Goal: Information Seeking & Learning: Check status

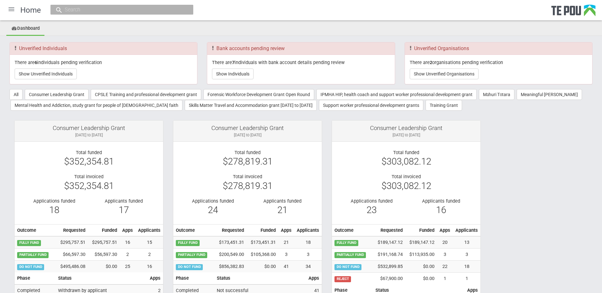
click at [13, 9] on div at bounding box center [11, 9] width 15 height 15
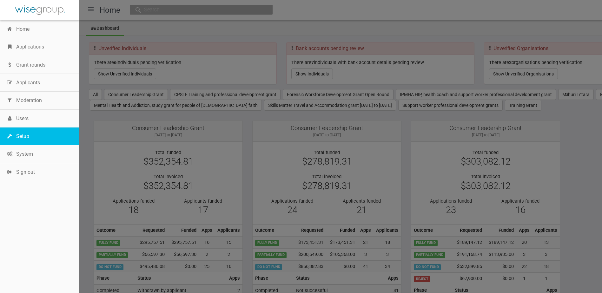
click at [29, 137] on link "Setup" at bounding box center [39, 136] width 79 height 18
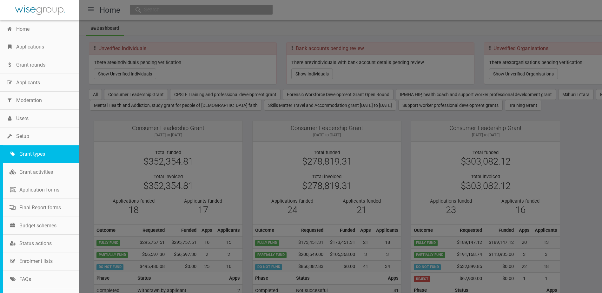
click at [29, 154] on link "Grant types" at bounding box center [41, 154] width 76 height 18
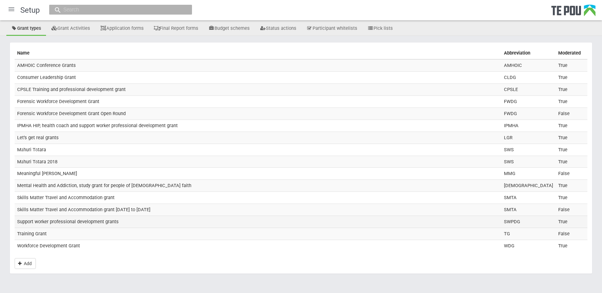
click at [57, 223] on td "Support worker professional development grants" at bounding box center [258, 222] width 486 height 12
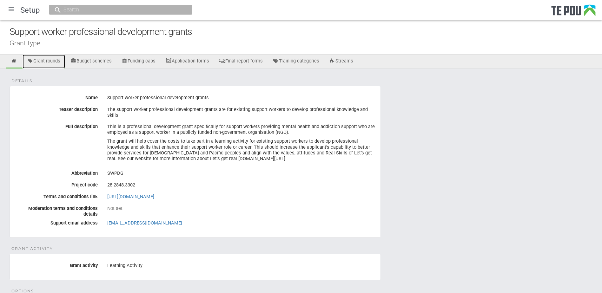
click at [48, 62] on link "Grant rounds" at bounding box center [44, 62] width 42 height 14
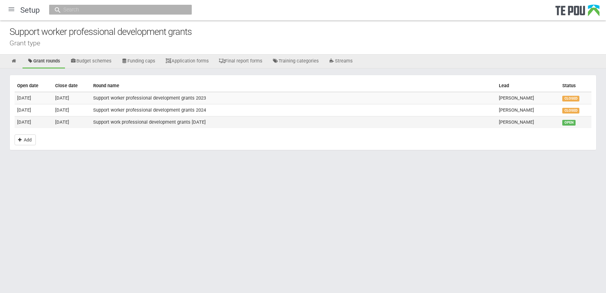
click at [50, 124] on td "13 Oct 2025" at bounding box center [34, 122] width 38 height 12
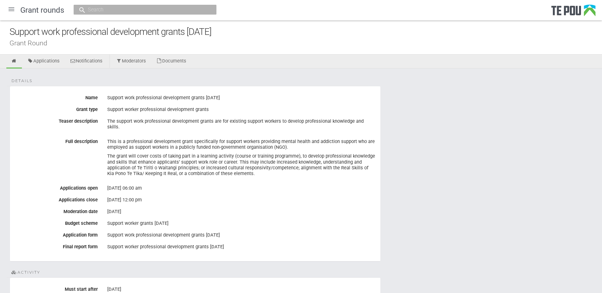
click at [11, 7] on div at bounding box center [11, 9] width 15 height 15
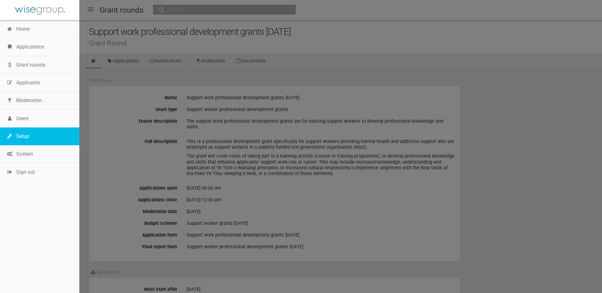
click at [30, 128] on link "Setup" at bounding box center [39, 136] width 79 height 18
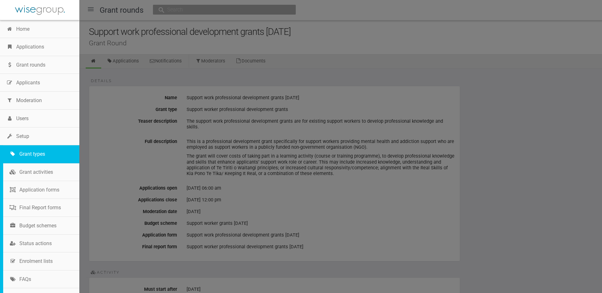
click at [30, 152] on link "Grant types" at bounding box center [41, 154] width 76 height 18
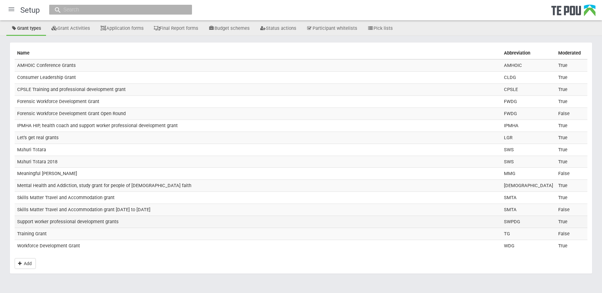
click at [83, 222] on td "Support worker professional development grants" at bounding box center [258, 222] width 486 height 12
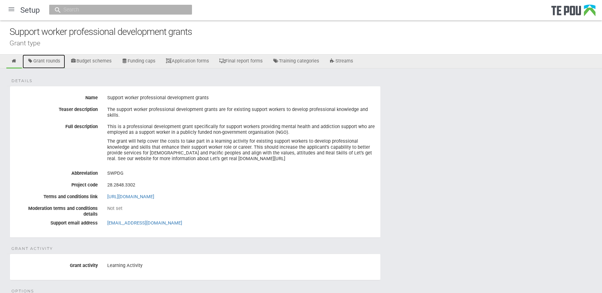
click at [54, 60] on link "Grant rounds" at bounding box center [44, 62] width 42 height 14
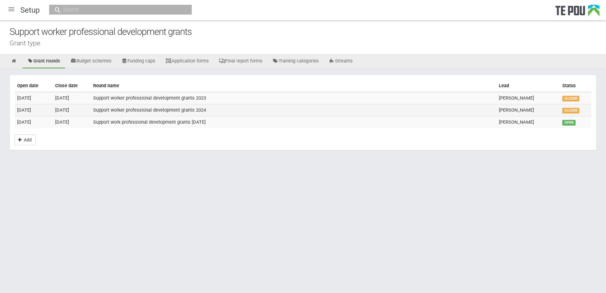
click at [76, 109] on td "1 Nov 2024" at bounding box center [72, 110] width 38 height 12
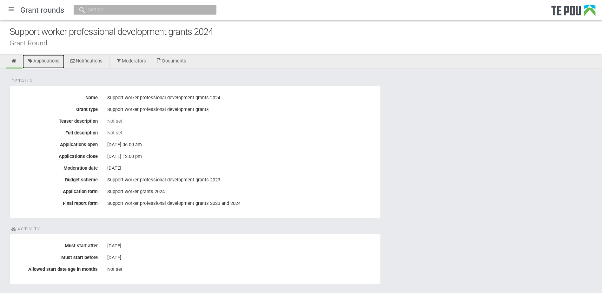
click at [55, 60] on link "Applications" at bounding box center [44, 62] width 42 height 14
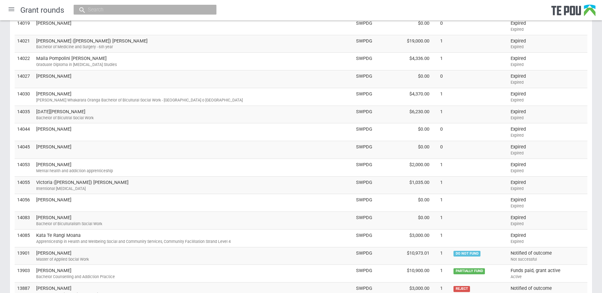
scroll to position [412, 0]
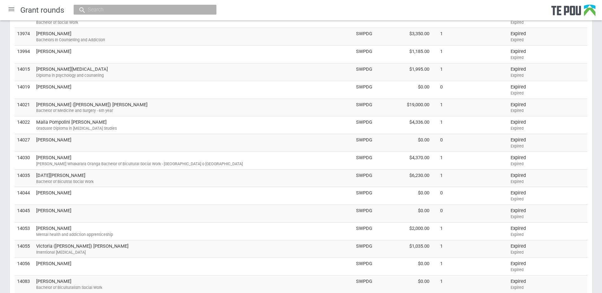
click at [14, 9] on div at bounding box center [11, 9] width 15 height 15
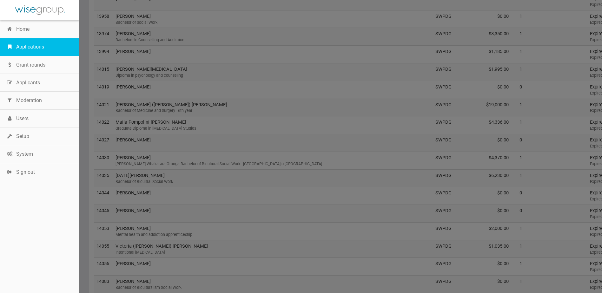
click at [19, 47] on link "Applications" at bounding box center [39, 47] width 79 height 18
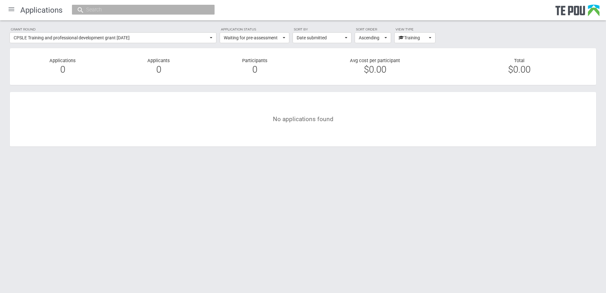
click at [13, 10] on div at bounding box center [11, 9] width 15 height 15
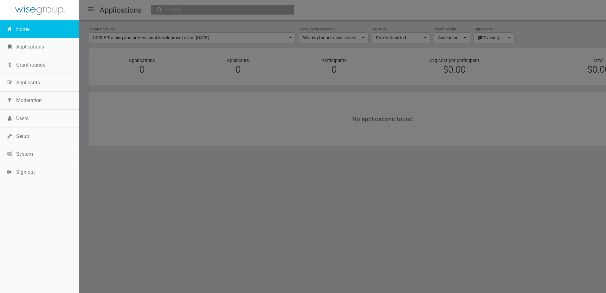
click at [16, 27] on link "Home" at bounding box center [39, 29] width 79 height 18
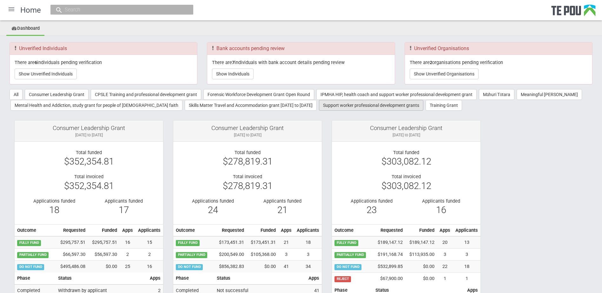
click at [319, 106] on button "Support worker professional development grants" at bounding box center [371, 105] width 104 height 11
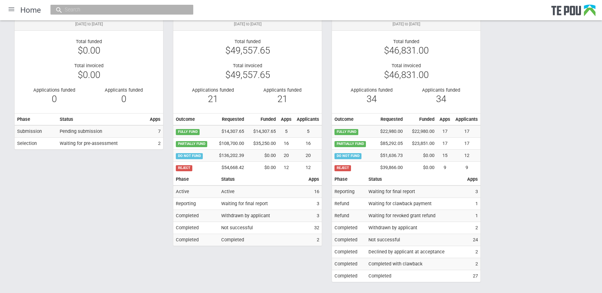
scroll to position [126, 0]
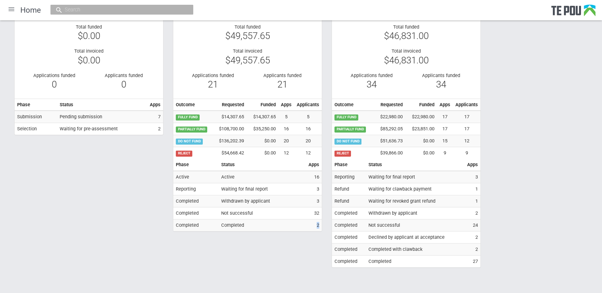
drag, startPoint x: 316, startPoint y: 226, endPoint x: 319, endPoint y: 225, distance: 3.8
click at [319, 225] on td "2" at bounding box center [314, 225] width 16 height 12
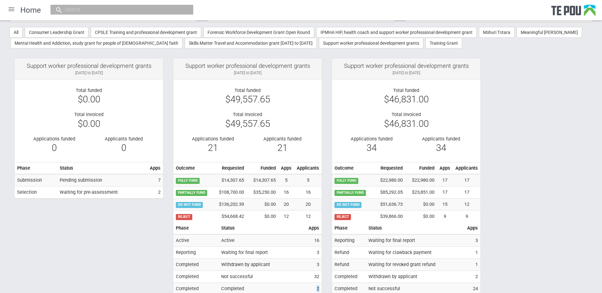
scroll to position [94, 0]
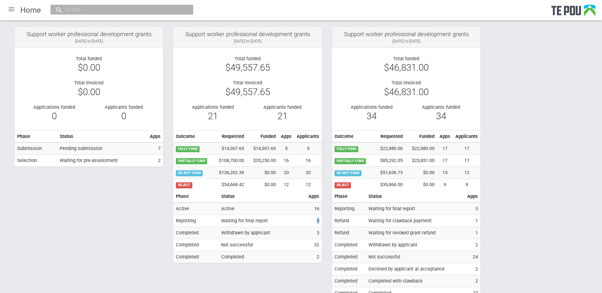
click at [319, 221] on td "3" at bounding box center [314, 221] width 16 height 12
drag, startPoint x: 319, startPoint y: 221, endPoint x: 321, endPoint y: 208, distance: 13.1
click at [321, 208] on td "16" at bounding box center [314, 209] width 16 height 12
click at [316, 207] on td "16" at bounding box center [314, 209] width 16 height 12
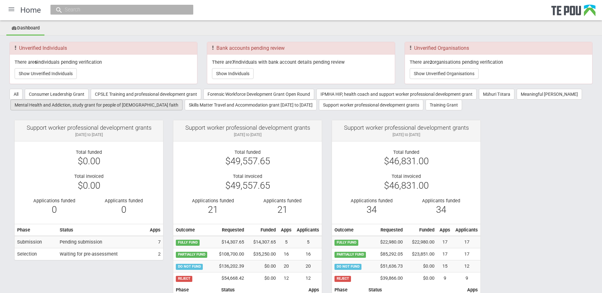
scroll to position [0, 0]
click at [12, 7] on div at bounding box center [11, 9] width 15 height 15
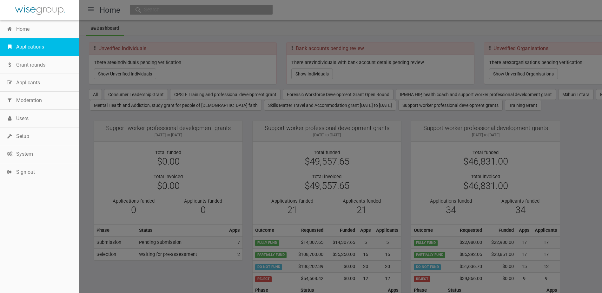
click at [26, 49] on link "Applications" at bounding box center [39, 47] width 79 height 18
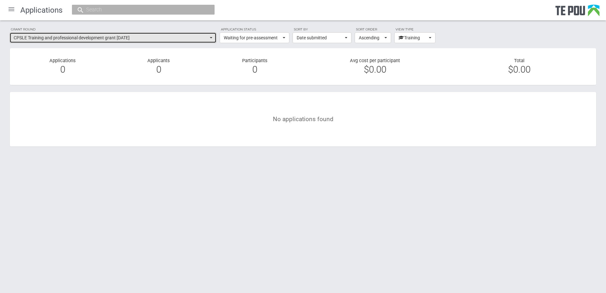
click at [193, 38] on span "CPSLE Training and professional development grant [DATE]" at bounding box center [111, 38] width 195 height 6
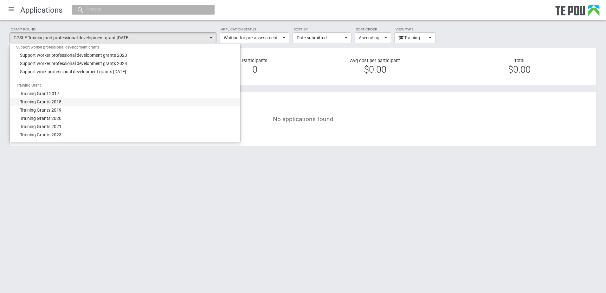
scroll to position [571, 0]
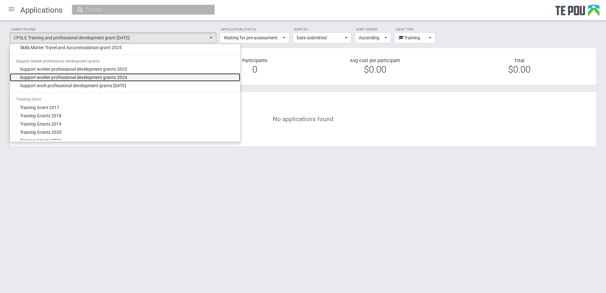
click at [92, 79] on span "Support worker professional development grants 2024" at bounding box center [73, 77] width 107 height 6
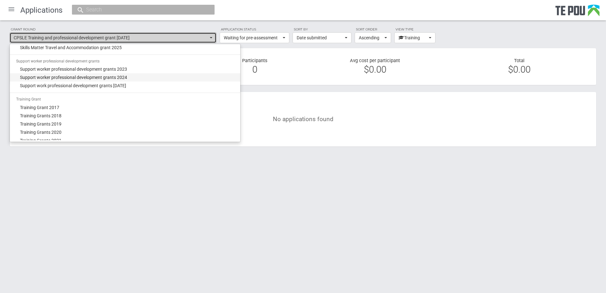
select select "64"
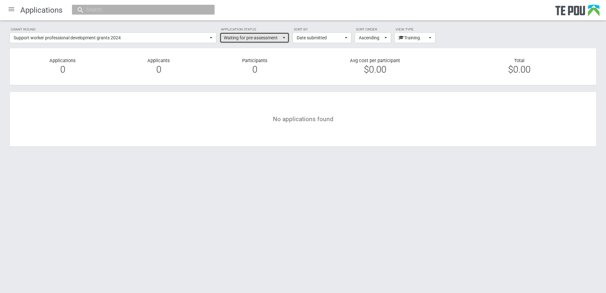
click at [238, 36] on span "Waiting for pre-assessment" at bounding box center [252, 38] width 57 height 6
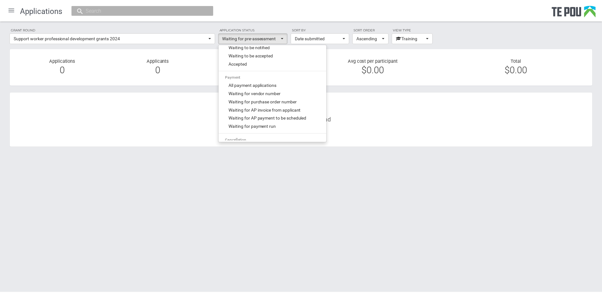
scroll to position [190, 0]
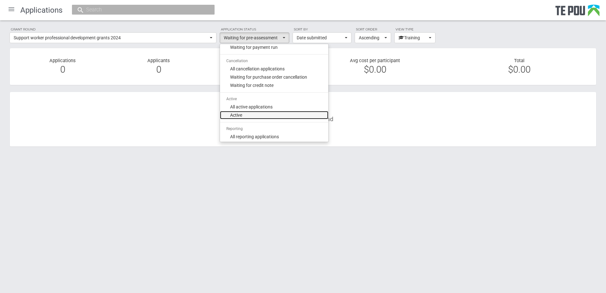
click at [238, 116] on span "Active" at bounding box center [236, 115] width 12 height 6
select select "300"
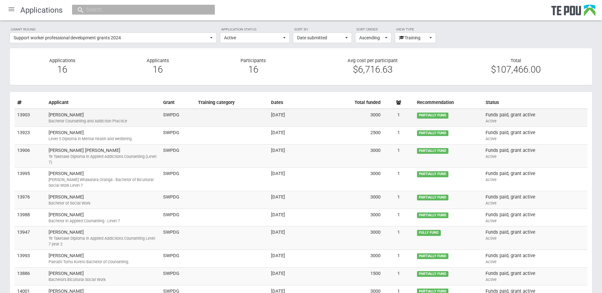
click at [93, 116] on td "Tracy Amstad Bachelor Counselling and Addiction Practice" at bounding box center [103, 118] width 114 height 18
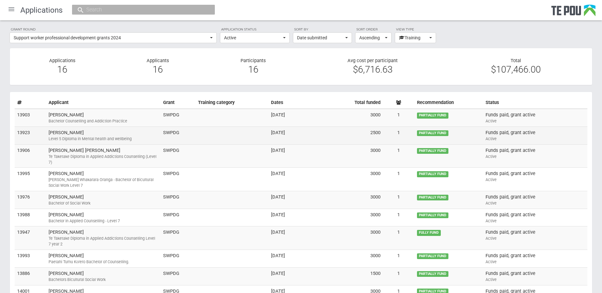
click at [59, 133] on td "Pamela Lawrie Level 5 Diploma in Mental health and wellbeing" at bounding box center [103, 136] width 114 height 18
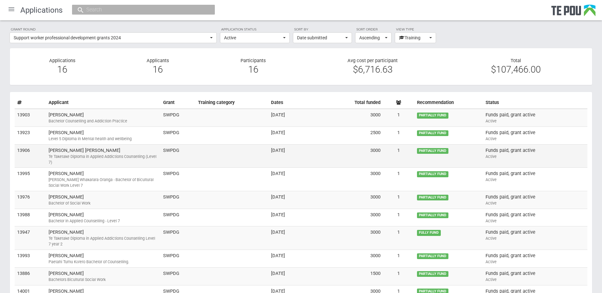
click at [72, 160] on div "Te Taketake Diploma in Applied Addictions Counselling (Level 7)" at bounding box center [103, 159] width 109 height 11
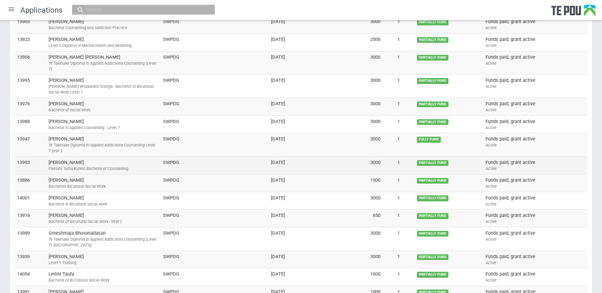
scroll to position [95, 0]
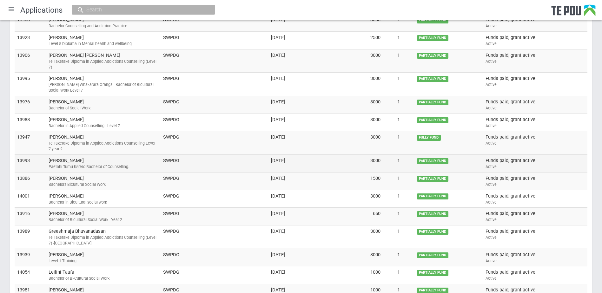
click at [77, 159] on td "Trevor Lamb Paetahi Tumu Kōrero Bachelor of Counselling." at bounding box center [103, 164] width 114 height 18
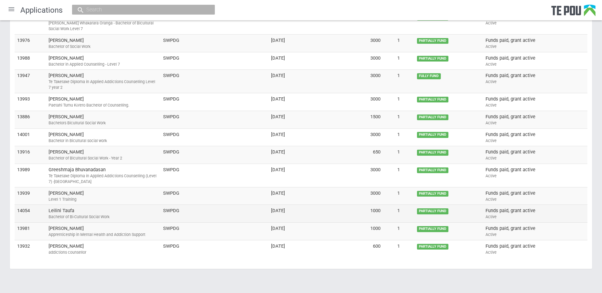
scroll to position [161, 0]
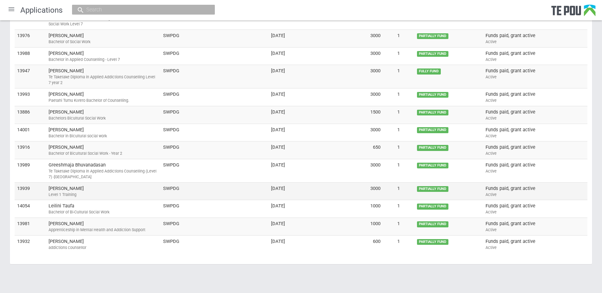
click at [71, 191] on td "Lorna Ryland Level 1 Training" at bounding box center [103, 191] width 114 height 18
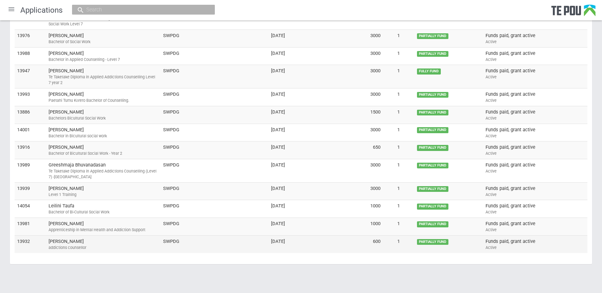
click at [92, 239] on td "paul brown addictions counsellor" at bounding box center [103, 244] width 114 height 17
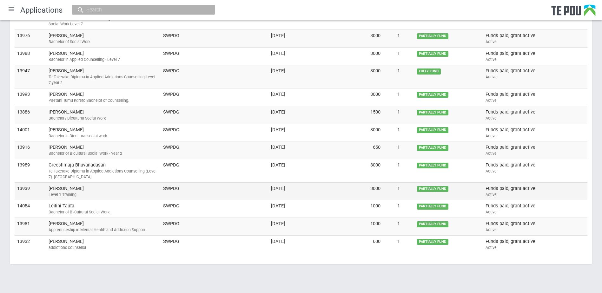
click at [88, 187] on td "Lorna Ryland Level 1 Training" at bounding box center [103, 191] width 114 height 18
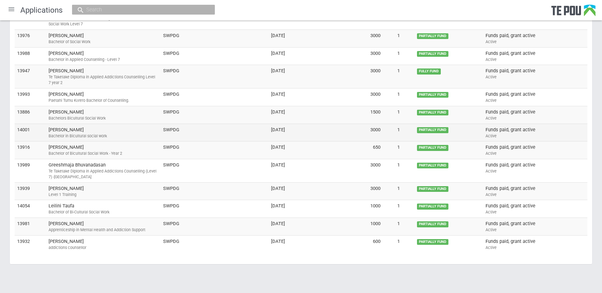
click at [78, 126] on td "Jaspreet Kaur Bachelor in Bicultural social work" at bounding box center [103, 133] width 114 height 18
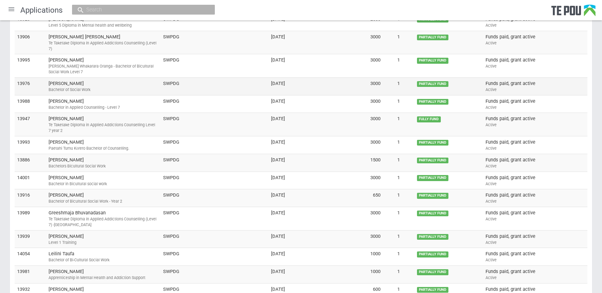
scroll to position [66, 0]
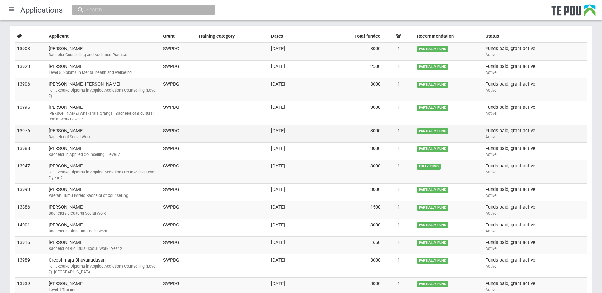
click at [81, 132] on td "Bibin Joseph Bachelor of Social Work" at bounding box center [103, 134] width 114 height 18
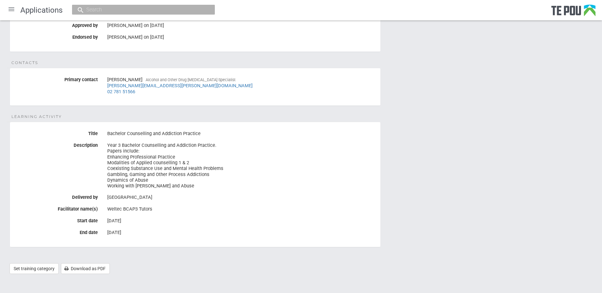
scroll to position [242, 0]
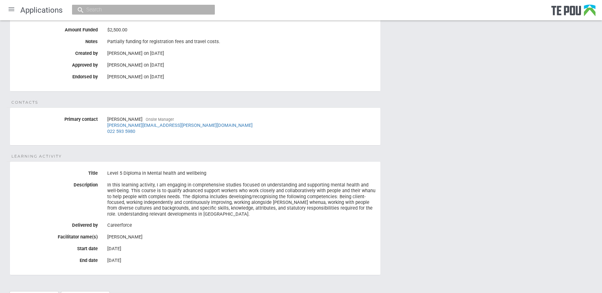
scroll to position [230, 0]
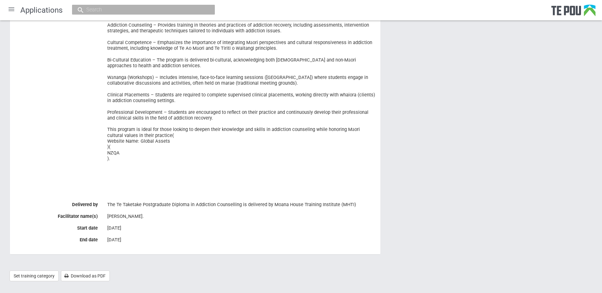
scroll to position [392, 0]
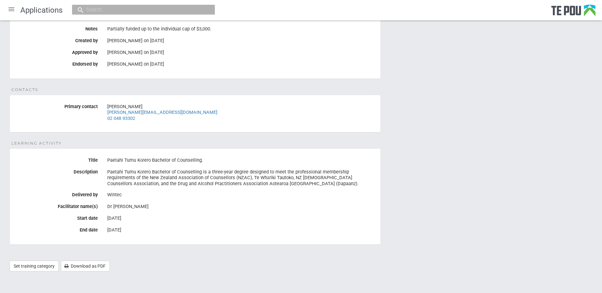
scroll to position [212, 0]
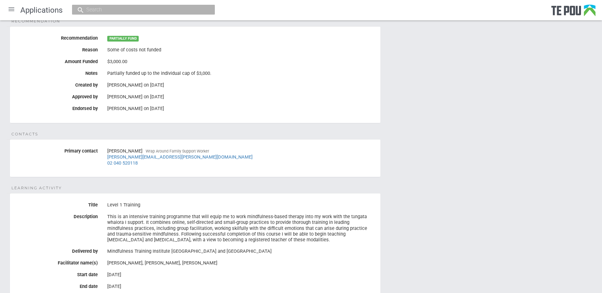
scroll to position [224, 0]
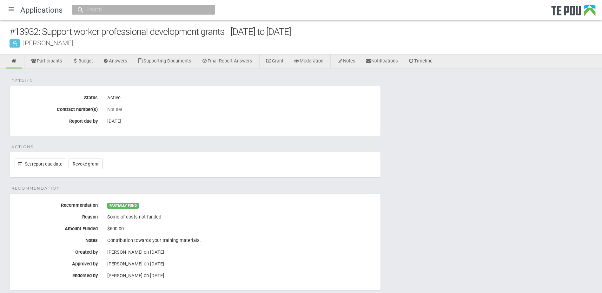
scroll to position [159, 0]
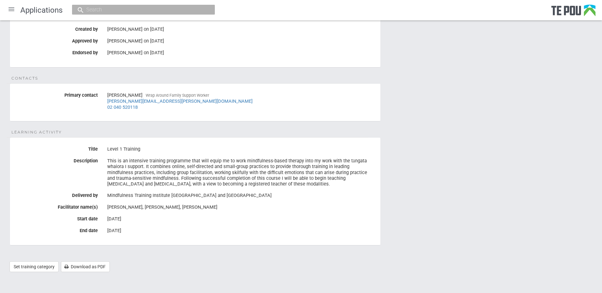
scroll to position [224, 0]
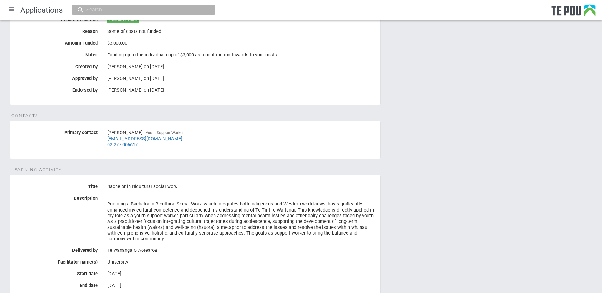
scroll to position [242, 0]
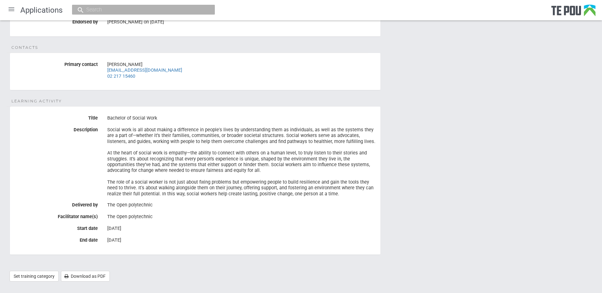
scroll to position [264, 0]
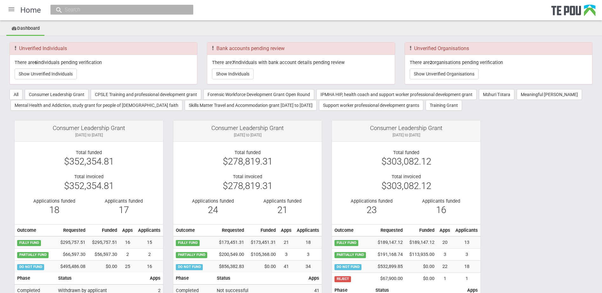
click at [9, 10] on div at bounding box center [11, 9] width 15 height 15
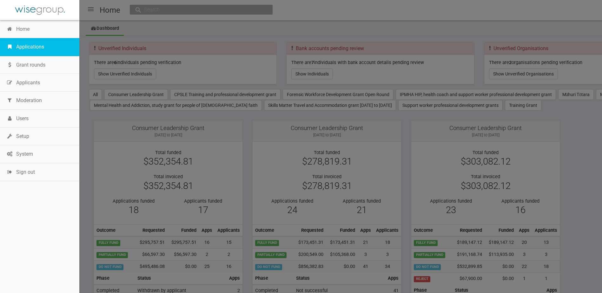
click at [24, 44] on link "Applications" at bounding box center [39, 47] width 79 height 18
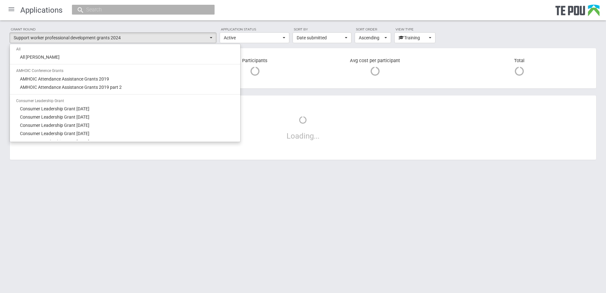
scroll to position [555, 0]
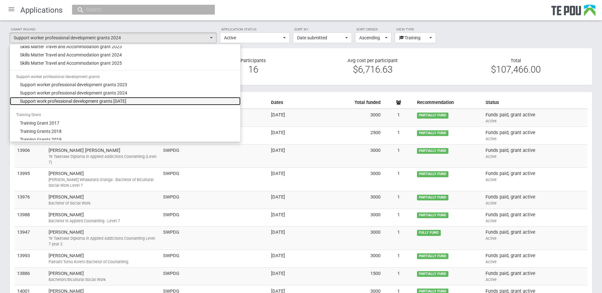
click at [88, 99] on span "Support work professional development grants October 2025" at bounding box center [73, 101] width 106 height 6
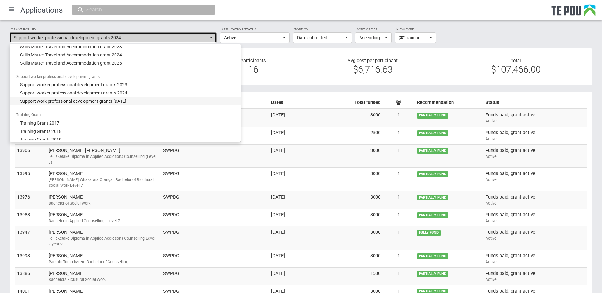
select select "69"
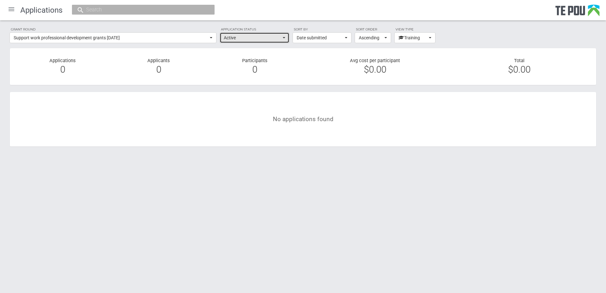
click at [229, 36] on span "Active" at bounding box center [252, 38] width 57 height 6
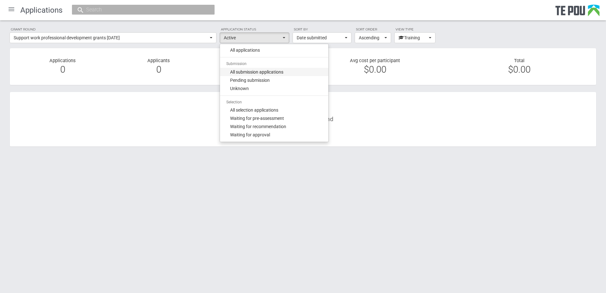
scroll to position [0, 0]
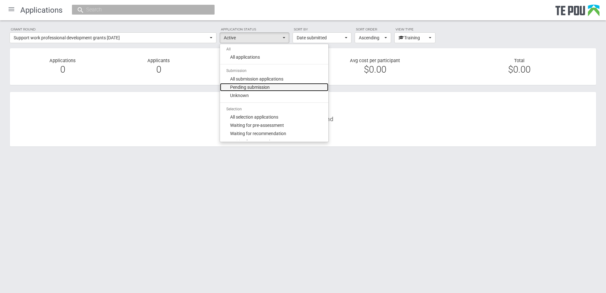
click at [247, 87] on span "Pending submission" at bounding box center [250, 87] width 40 height 6
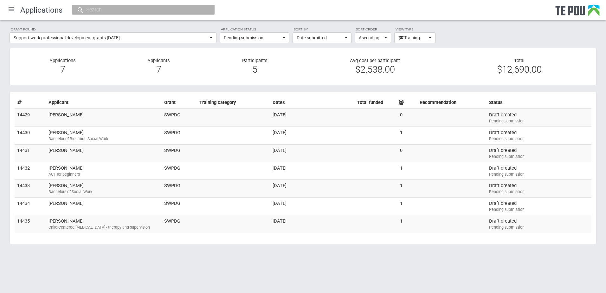
click at [239, 32] on label "Application status" at bounding box center [255, 30] width 70 height 6
click at [238, 37] on span "Pending submission" at bounding box center [252, 38] width 57 height 6
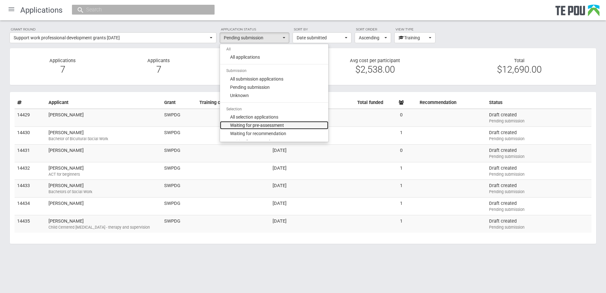
click at [247, 123] on span "Waiting for pre-assessment" at bounding box center [257, 125] width 54 height 6
select select "100"
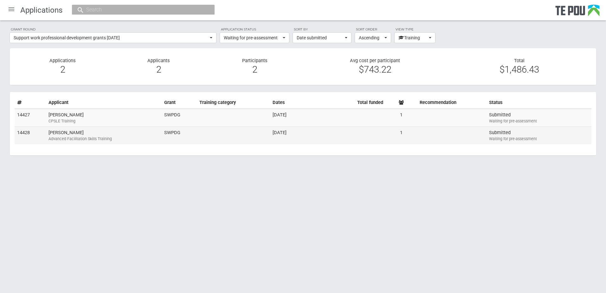
click at [70, 136] on div "Advanced Facilitation Skills Training" at bounding box center [104, 139] width 110 height 6
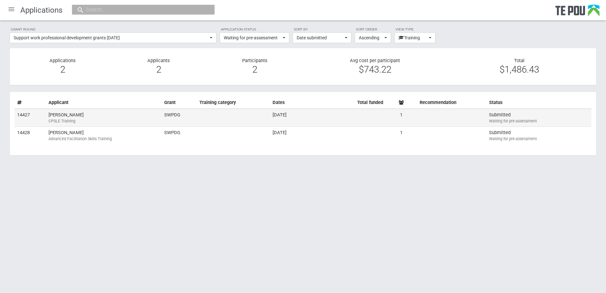
click at [59, 115] on td "Hisham Alzarzour CPSLE Training" at bounding box center [103, 118] width 115 height 18
click at [238, 40] on span "Waiting for pre-assessment" at bounding box center [252, 38] width 57 height 6
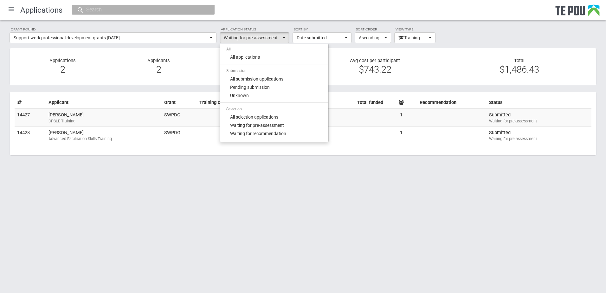
click at [163, 188] on html "Home Applications Grant rounds Applicants Organisations Individuals Moderation …" at bounding box center [303, 146] width 606 height 293
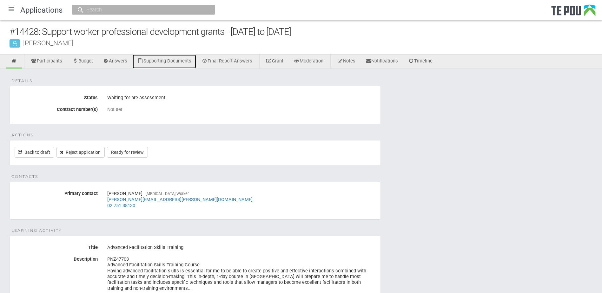
click at [178, 60] on link "Supporting Documents" at bounding box center [164, 62] width 63 height 14
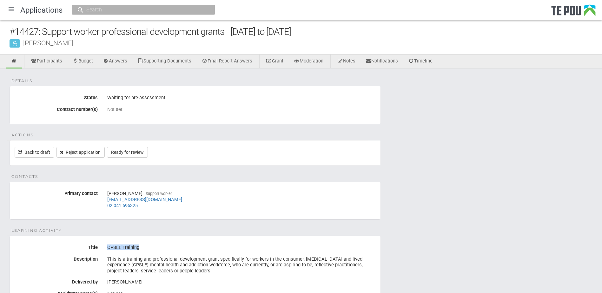
drag, startPoint x: 138, startPoint y: 248, endPoint x: 104, endPoint y: 247, distance: 33.9
click at [104, 247] on div "CPSLE Training" at bounding box center [241, 247] width 278 height 11
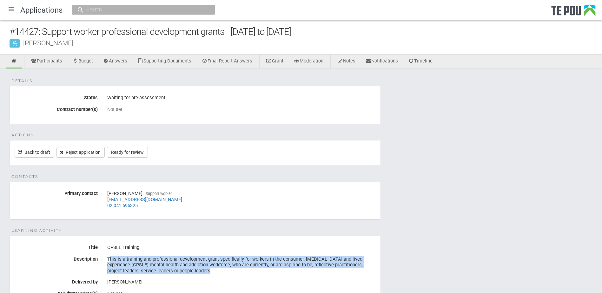
drag, startPoint x: 104, startPoint y: 247, endPoint x: 105, endPoint y: 260, distance: 13.0
click at [105, 260] on div "This is a training and professional development grant specifically for workers …" at bounding box center [241, 265] width 278 height 22
drag, startPoint x: 105, startPoint y: 260, endPoint x: 138, endPoint y: 264, distance: 33.2
click at [136, 264] on div "This is a training and professional development grant specifically for workers …" at bounding box center [241, 265] width 268 height 22
